Goal: Find specific page/section: Find specific page/section

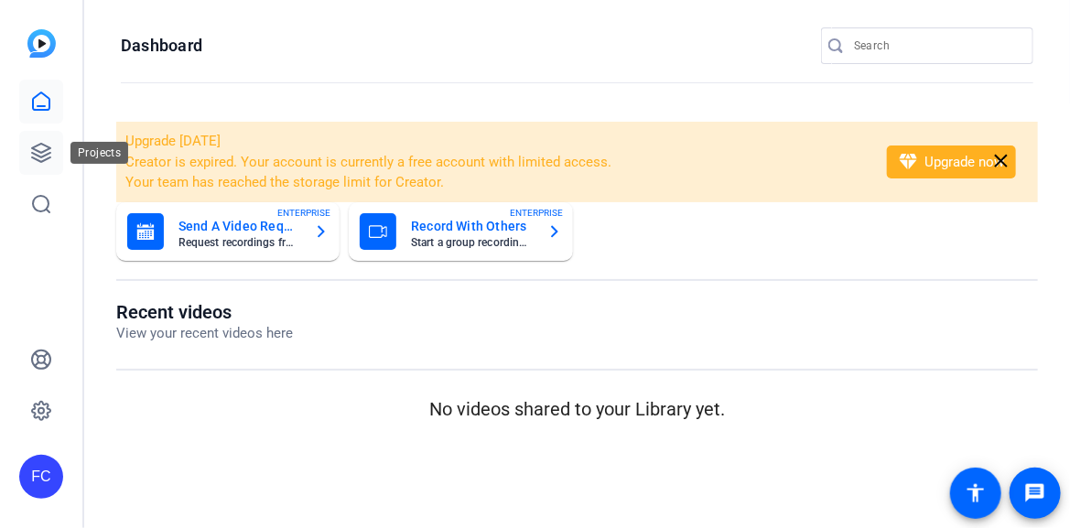
click at [48, 157] on icon at bounding box center [41, 153] width 18 height 18
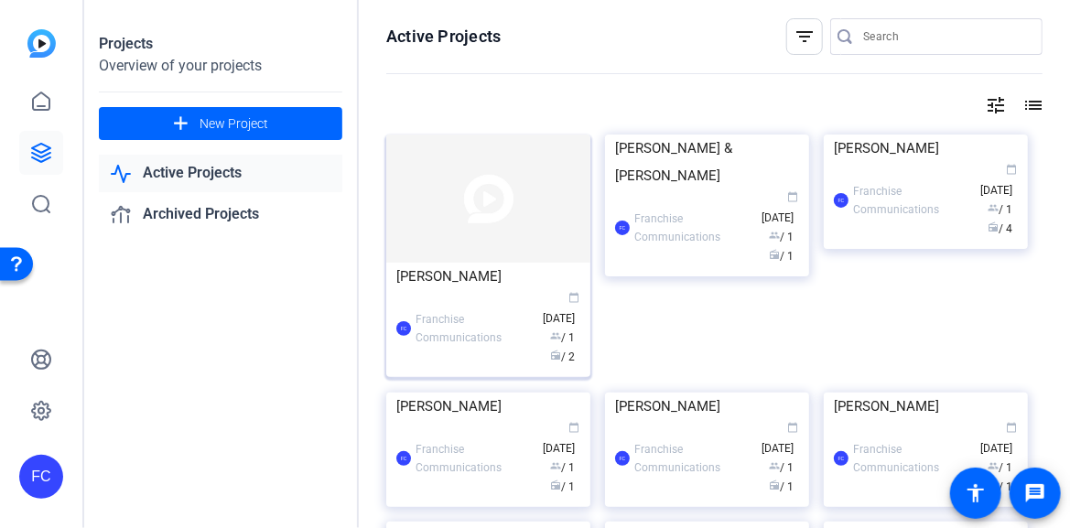
click at [482, 226] on img at bounding box center [488, 199] width 204 height 128
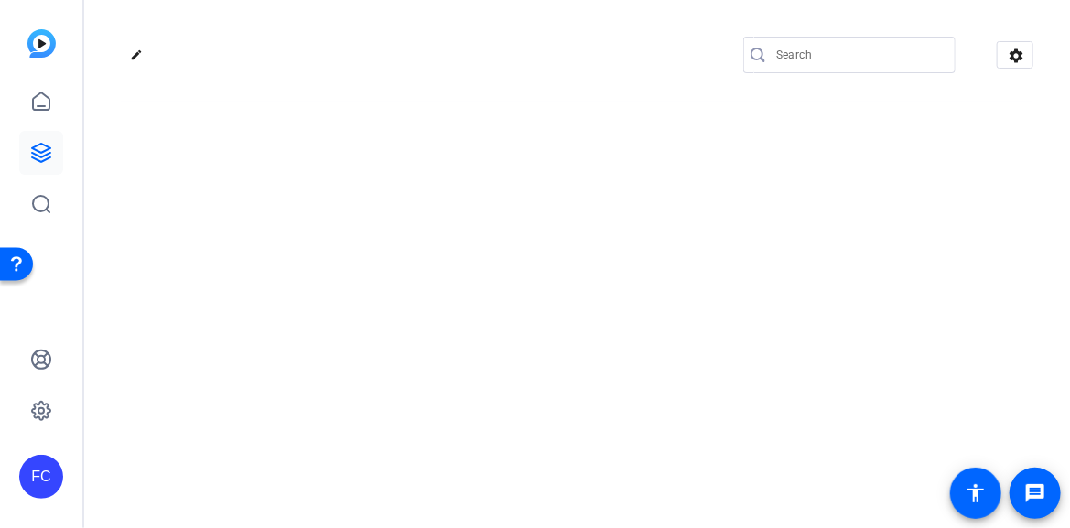
click at [482, 226] on div "edit settings" at bounding box center [576, 264] width 985 height 528
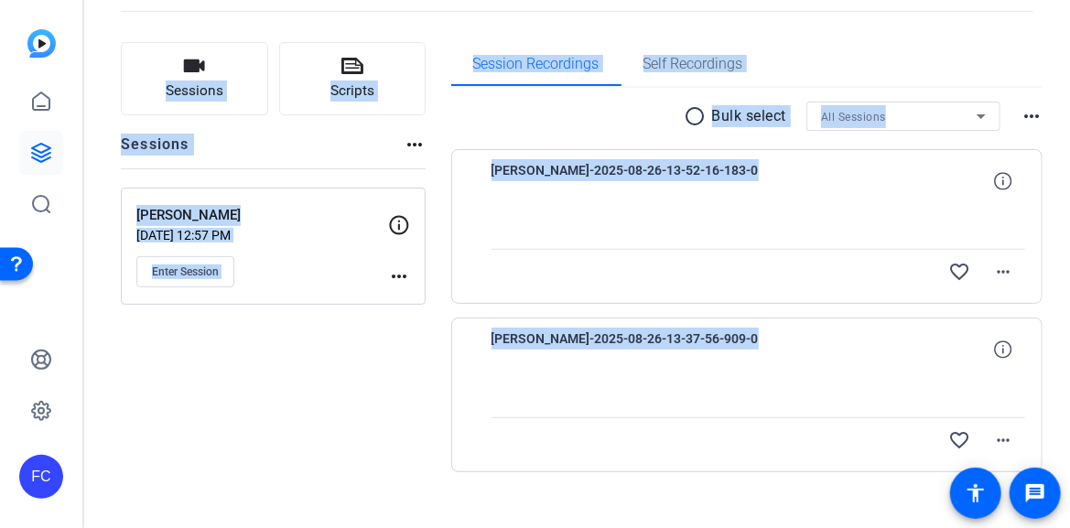
scroll to position [115, 0]
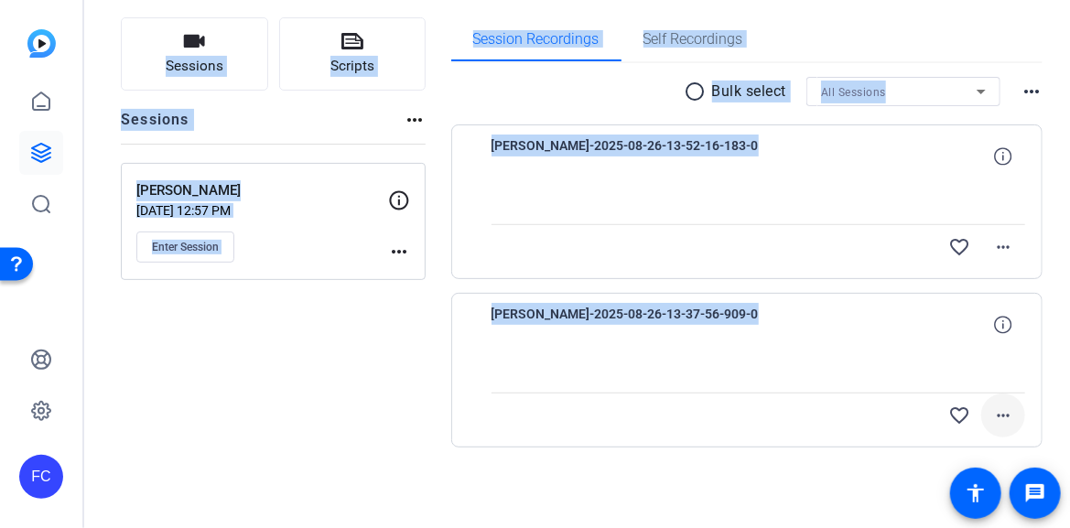
click at [996, 416] on mat-icon "more_horiz" at bounding box center [1003, 415] width 22 height 22
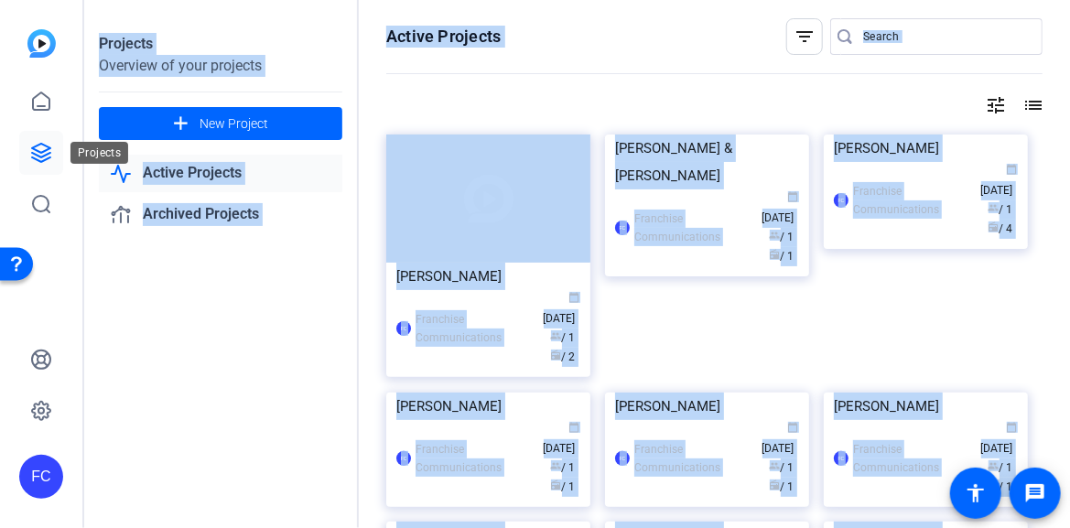
click at [39, 146] on icon at bounding box center [41, 153] width 22 height 22
click at [469, 201] on img at bounding box center [488, 199] width 204 height 128
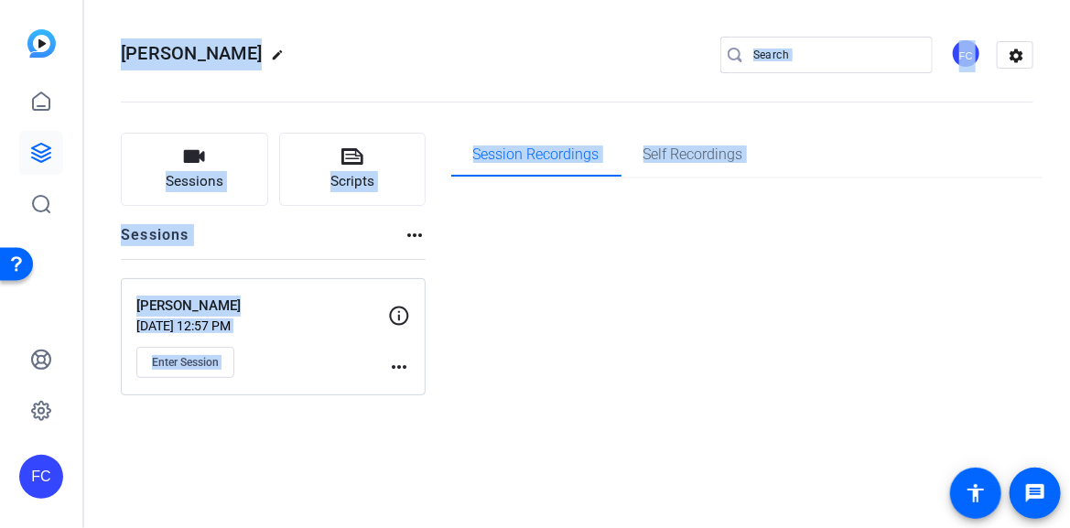
click at [469, 201] on div "[PERSON_NAME] edit FC settings Sessions Scripts Sessions more_horiz [PERSON_NAM…" at bounding box center [576, 264] width 985 height 528
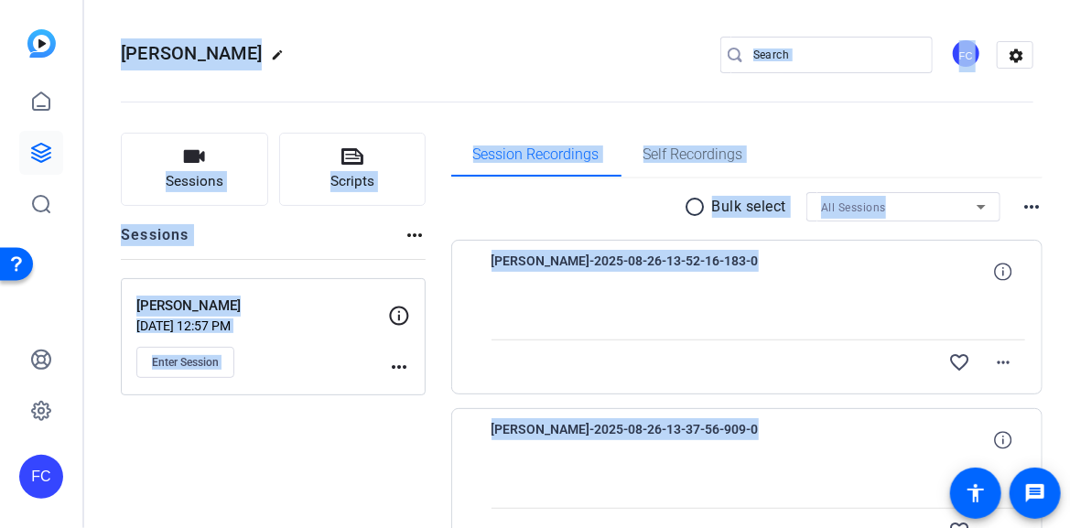
scroll to position [115, 0]
